Goal: Task Accomplishment & Management: Use online tool/utility

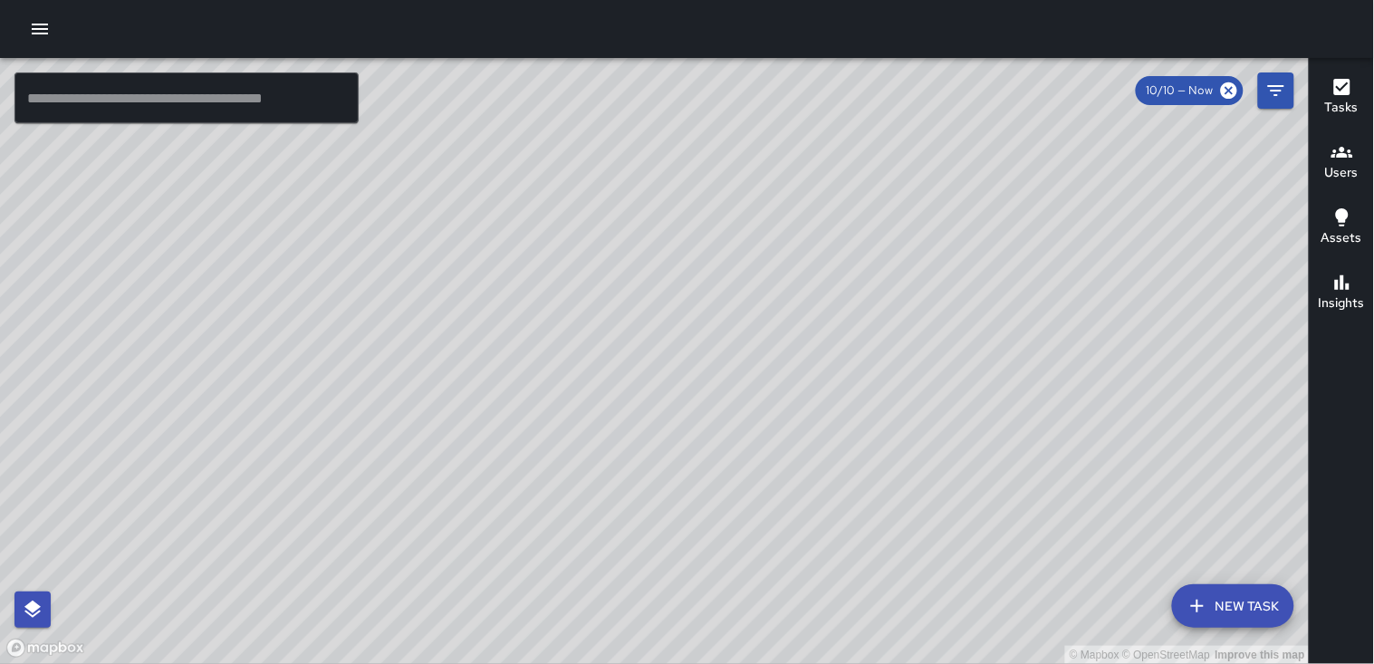
drag, startPoint x: 774, startPoint y: 361, endPoint x: 768, endPoint y: 405, distance: 44.7
click at [661, 418] on div "© Mapbox © OpenStreetMap Improve this map" at bounding box center [655, 361] width 1310 height 606
drag, startPoint x: 776, startPoint y: 386, endPoint x: 829, endPoint y: 314, distance: 88.8
click at [661, 314] on div "© Mapbox © OpenStreetMap Improve this map" at bounding box center [655, 361] width 1310 height 606
click at [661, 370] on div "Tasks Users Assets Insights" at bounding box center [1341, 361] width 65 height 606
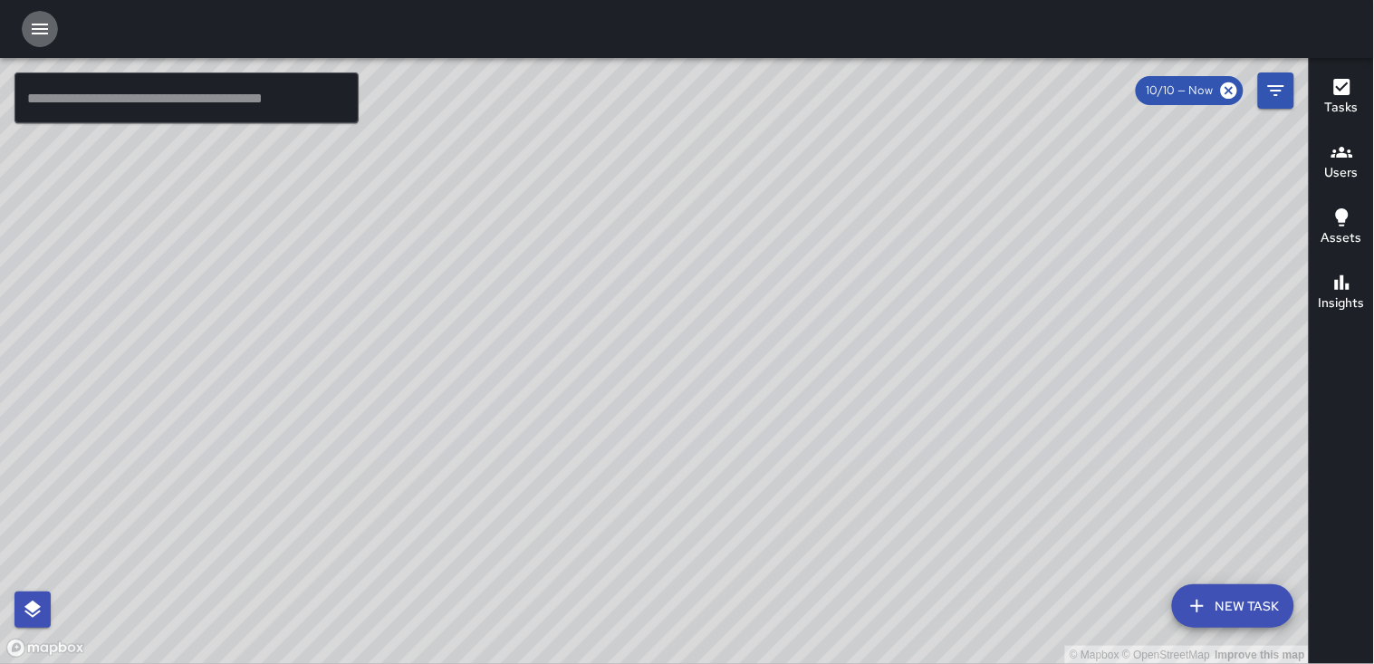
click at [41, 28] on icon "button" at bounding box center [40, 29] width 16 height 11
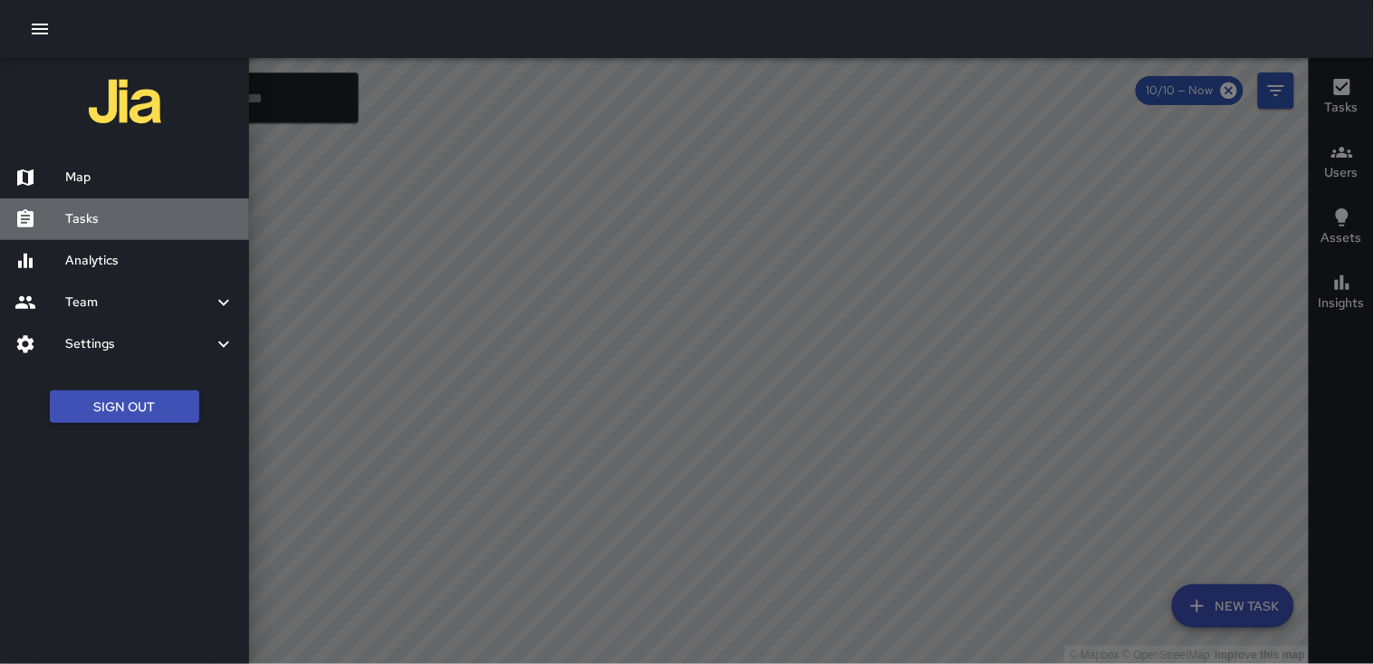
click at [95, 217] on h6 "Tasks" at bounding box center [149, 219] width 169 height 20
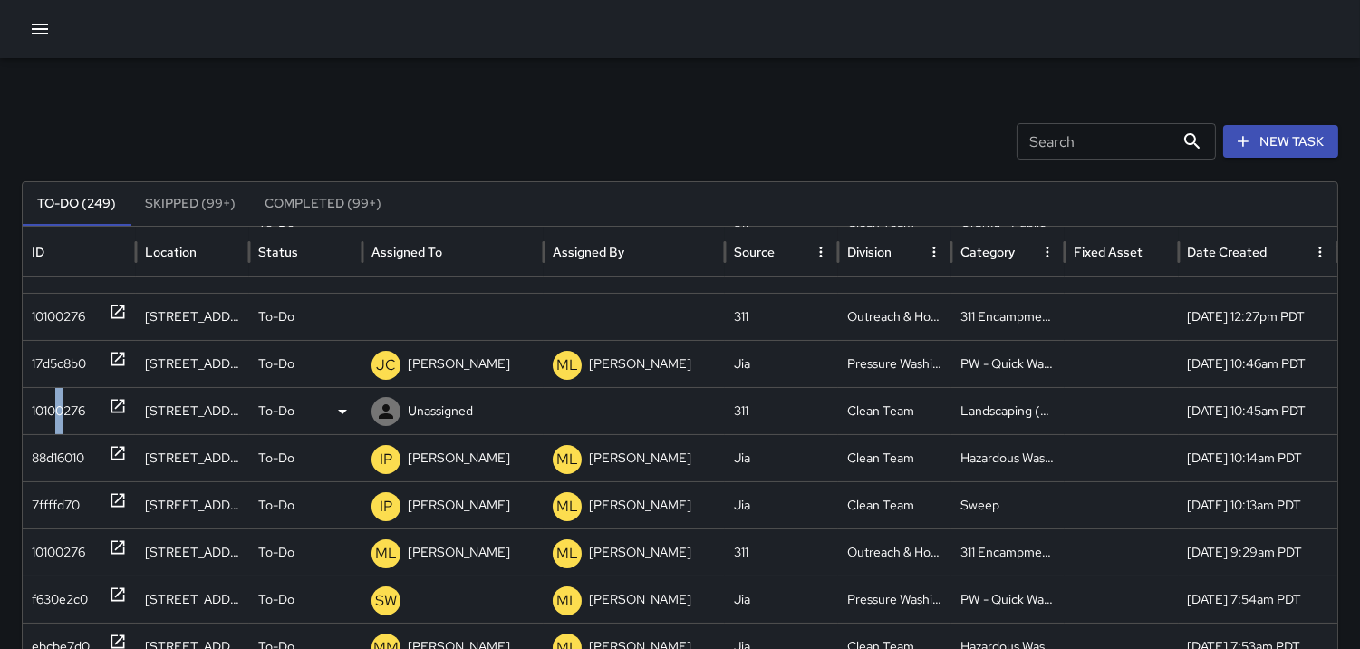
click at [67, 397] on div "10100276" at bounding box center [58, 411] width 53 height 46
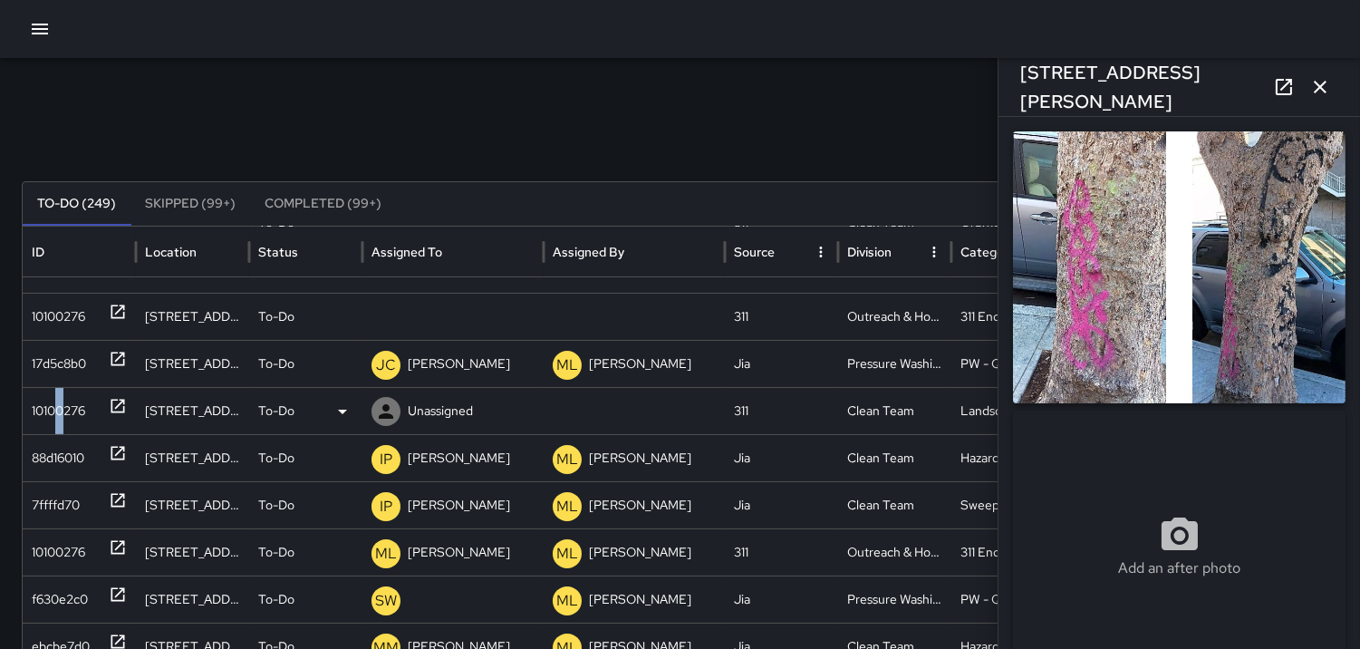
type input "**********"
click at [383, 408] on icon at bounding box center [386, 411] width 14 height 14
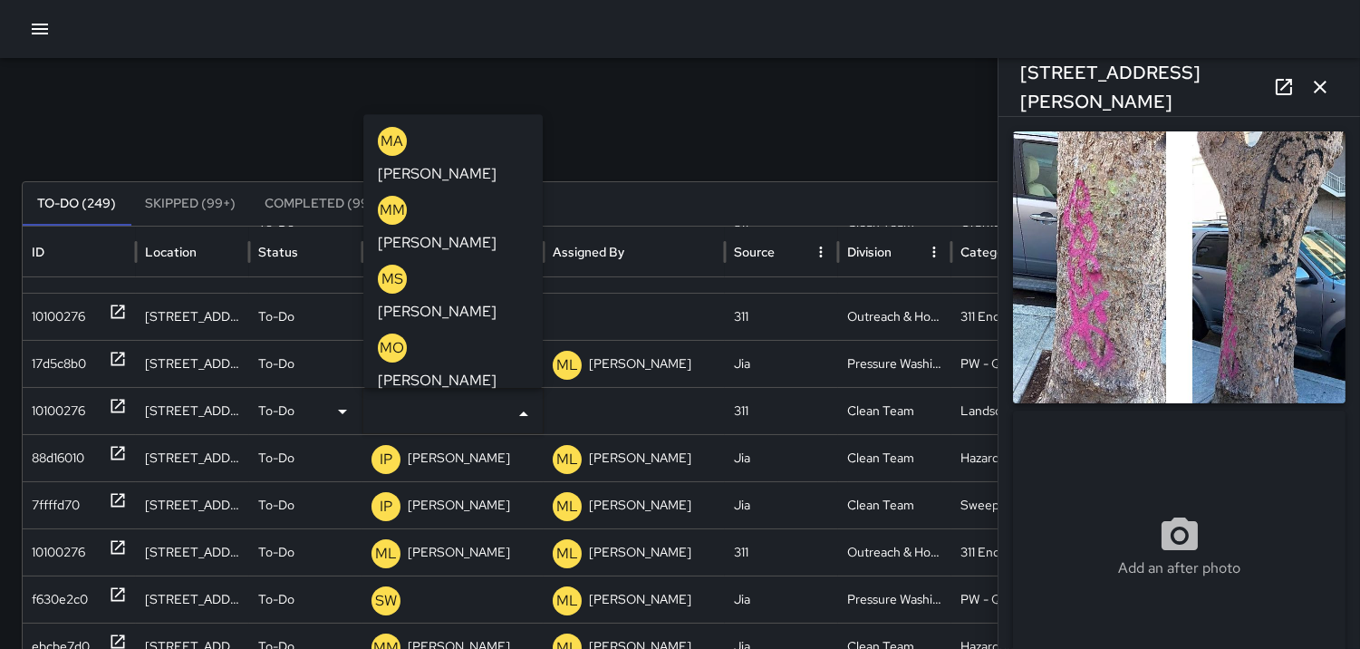
scroll to position [933, 0]
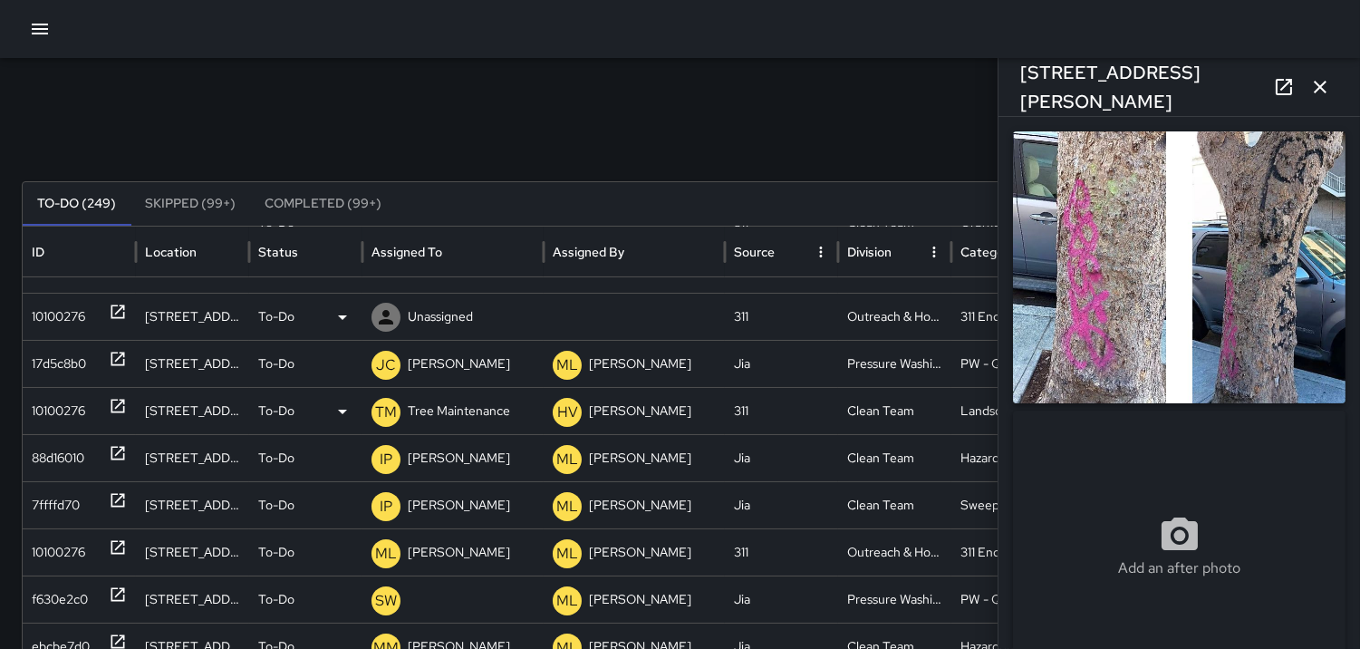
click at [53, 313] on div "10100276" at bounding box center [58, 317] width 53 height 46
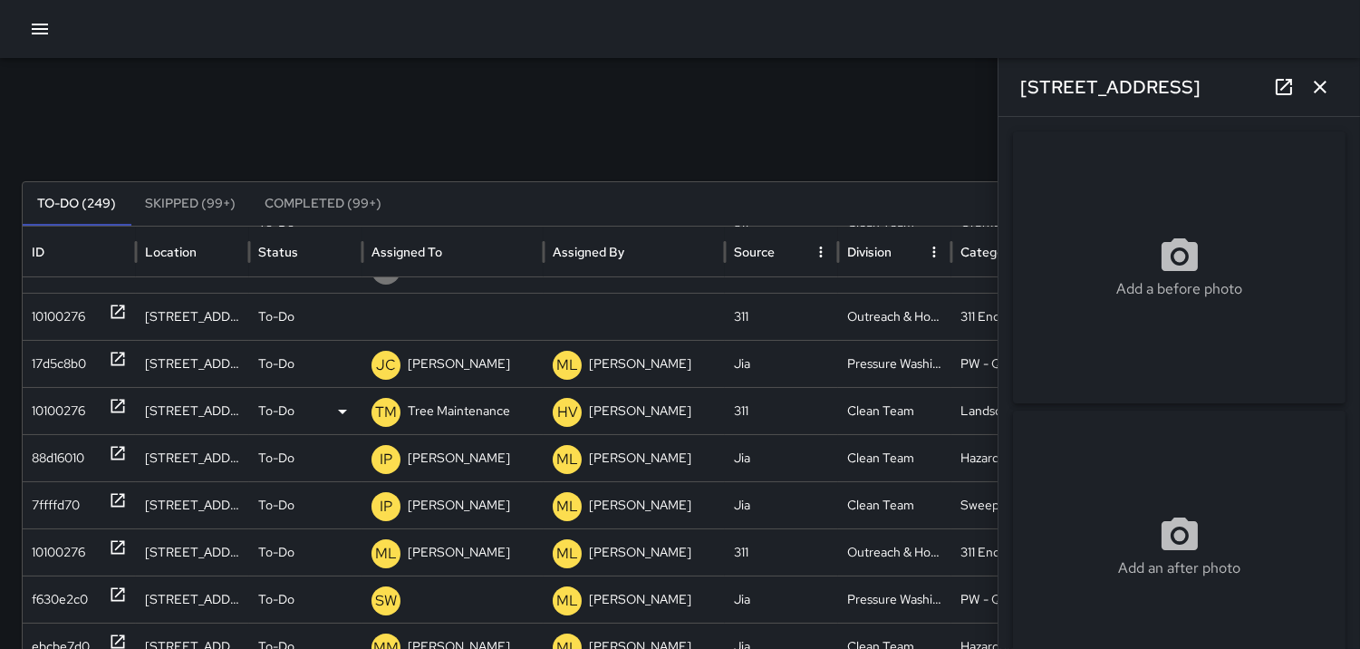
type input "**********"
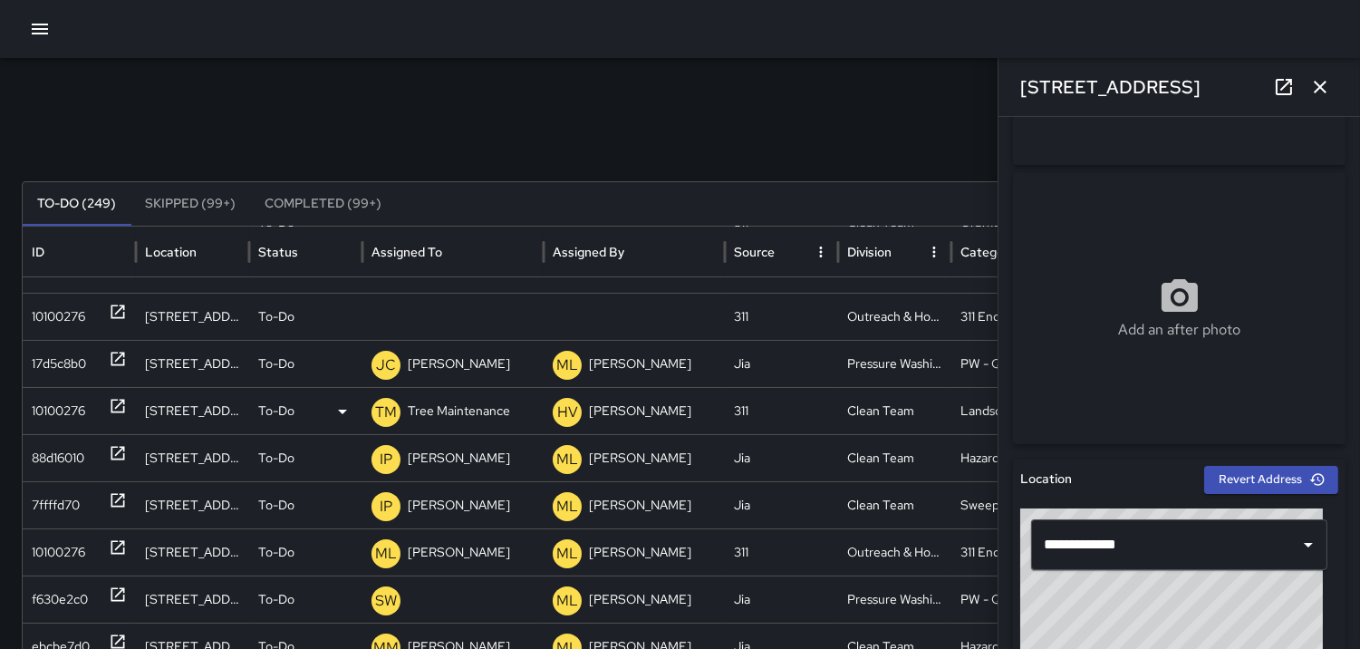
scroll to position [209, 0]
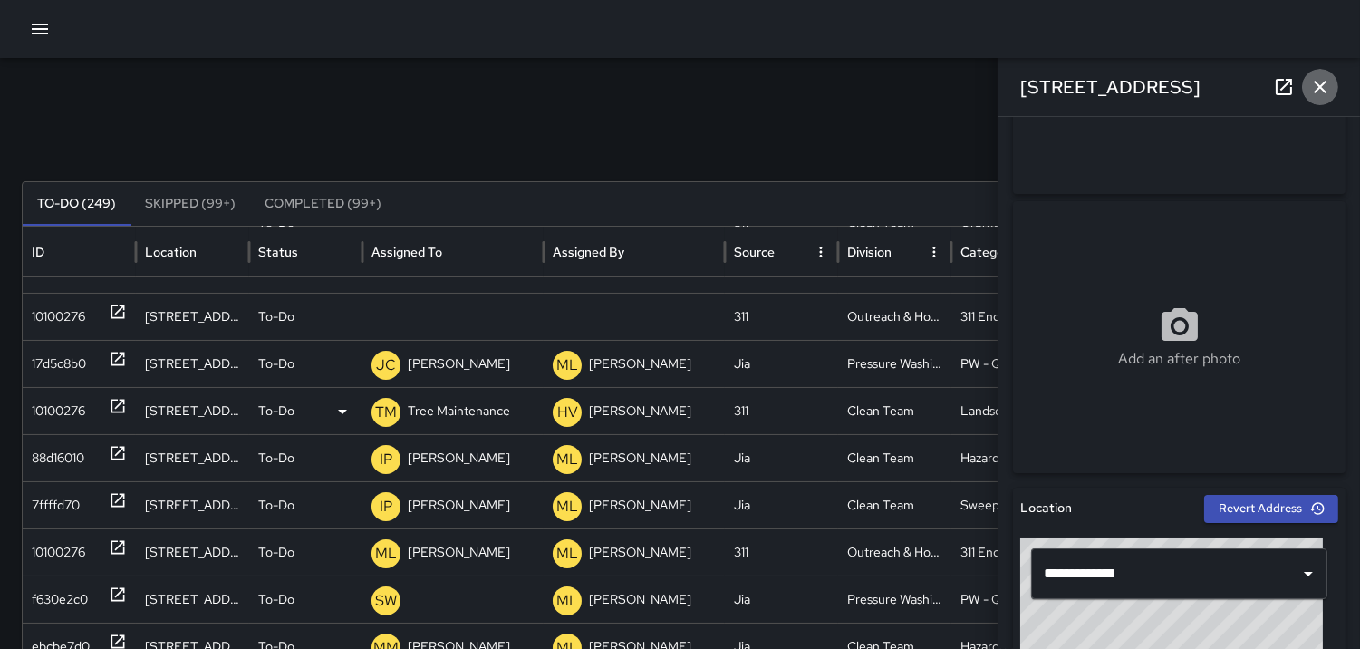
click at [661, 80] on icon "button" at bounding box center [1320, 87] width 22 height 22
